Goal: Information Seeking & Learning: Learn about a topic

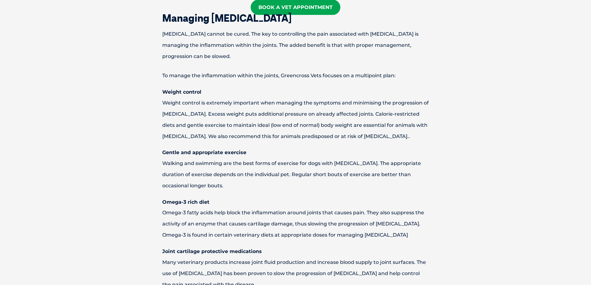
scroll to position [527, 0]
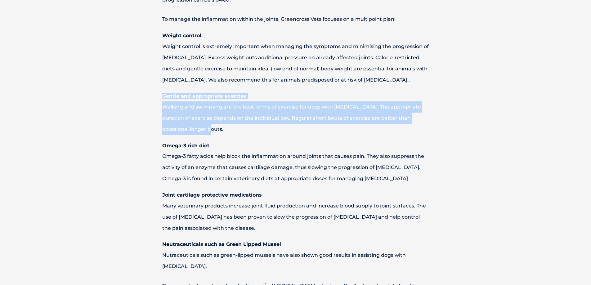
drag, startPoint x: 160, startPoint y: 95, endPoint x: 181, endPoint y: 126, distance: 37.6
click at [181, 126] on div "Managing [MEDICAL_DATA] [MEDICAL_DATA] cannot be cured. The key to controlling …" at bounding box center [296, 155] width 310 height 396
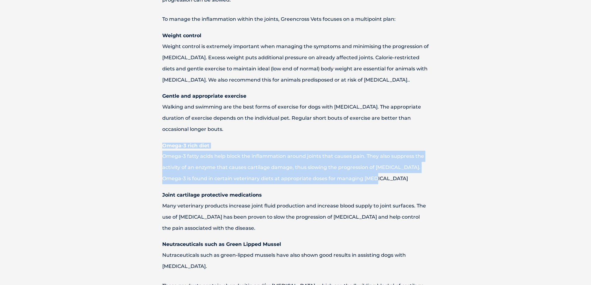
drag, startPoint x: 157, startPoint y: 143, endPoint x: 369, endPoint y: 179, distance: 214.3
click at [369, 179] on div "Managing [MEDICAL_DATA] [MEDICAL_DATA] cannot be cured. The key to controlling …" at bounding box center [296, 155] width 310 height 396
click at [369, 179] on p "Omega-3 fatty acids help block the inflammation around joints that causes pain.…" at bounding box center [296, 168] width 310 height 34
drag, startPoint x: 369, startPoint y: 179, endPoint x: 140, endPoint y: 143, distance: 231.5
click at [141, 143] on div "Managing [MEDICAL_DATA] [MEDICAL_DATA] cannot be cured. The key to controlling …" at bounding box center [296, 155] width 310 height 396
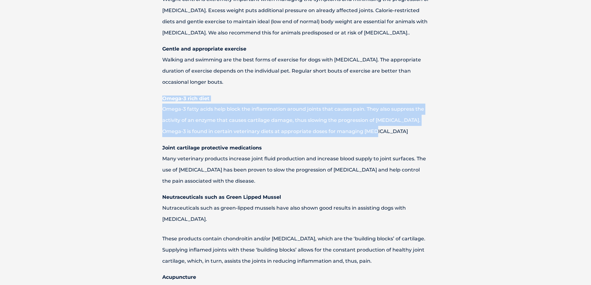
scroll to position [589, 0]
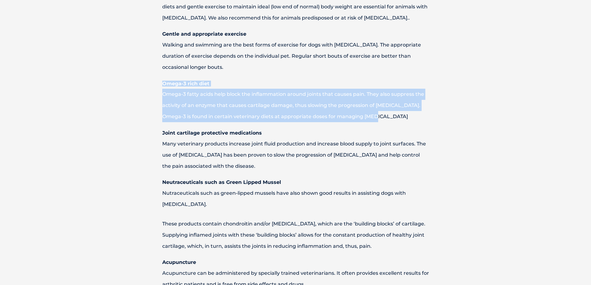
drag, startPoint x: 161, startPoint y: 132, endPoint x: 272, endPoint y: 166, distance: 116.1
click at [272, 166] on div "Managing [MEDICAL_DATA] [MEDICAL_DATA] cannot be cured. The key to controlling …" at bounding box center [296, 93] width 310 height 396
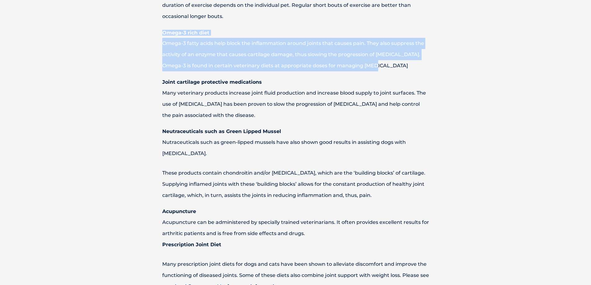
scroll to position [651, 0]
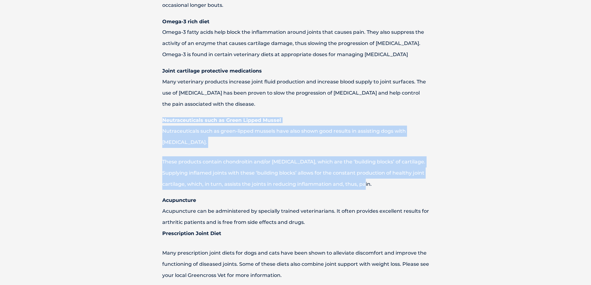
drag, startPoint x: 369, startPoint y: 177, endPoint x: 156, endPoint y: 119, distance: 220.3
click at [156, 119] on div "Managing [MEDICAL_DATA] [MEDICAL_DATA] cannot be cured. The key to controlling …" at bounding box center [296, 30] width 310 height 396
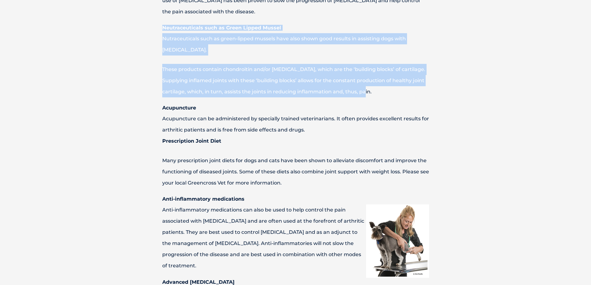
scroll to position [745, 0]
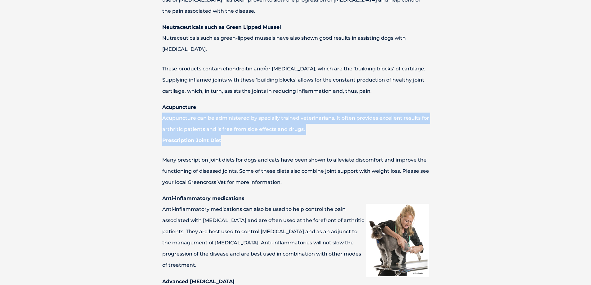
drag, startPoint x: 160, startPoint y: 99, endPoint x: 320, endPoint y: 127, distance: 161.5
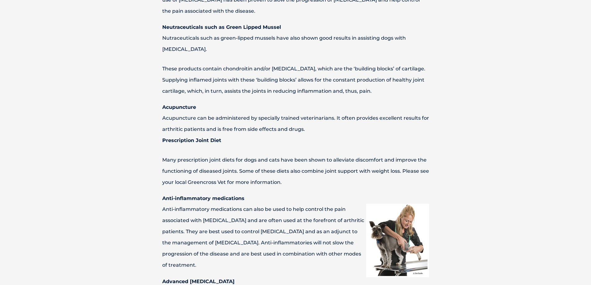
click at [226, 154] on p "Many prescription joint diets for dogs and cats have been shown to alleviate di…" at bounding box center [296, 171] width 310 height 34
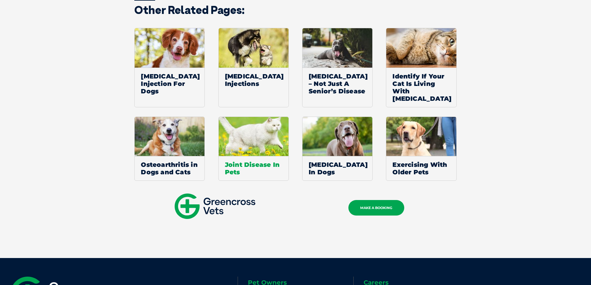
scroll to position [1124, 0]
